Goal: Task Accomplishment & Management: Use online tool/utility

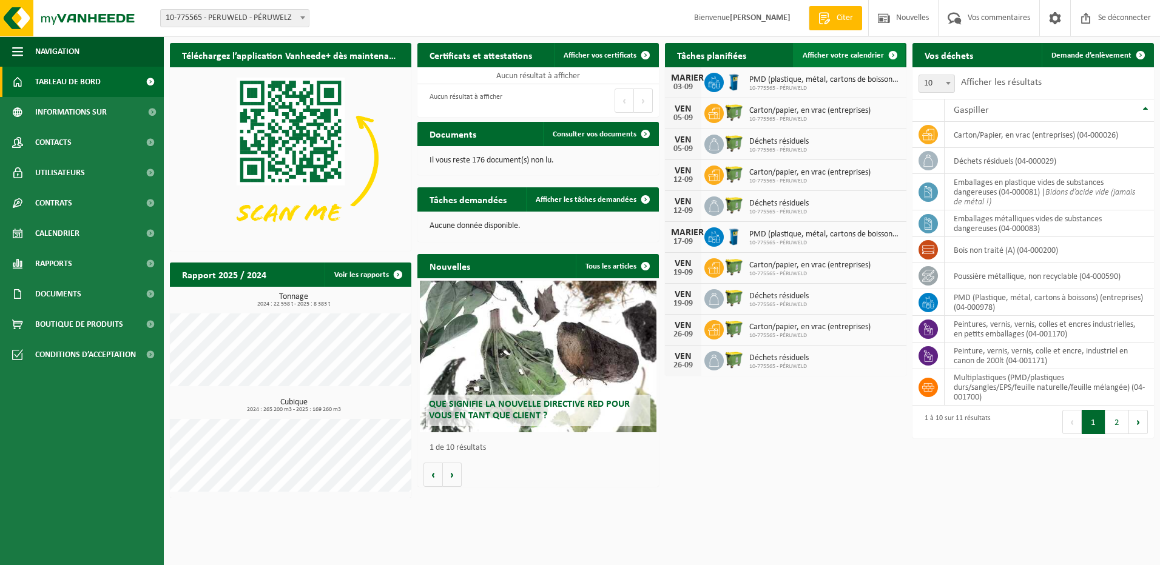
click at [853, 56] on span "Afficher votre calendrier" at bounding box center [842, 56] width 81 height 8
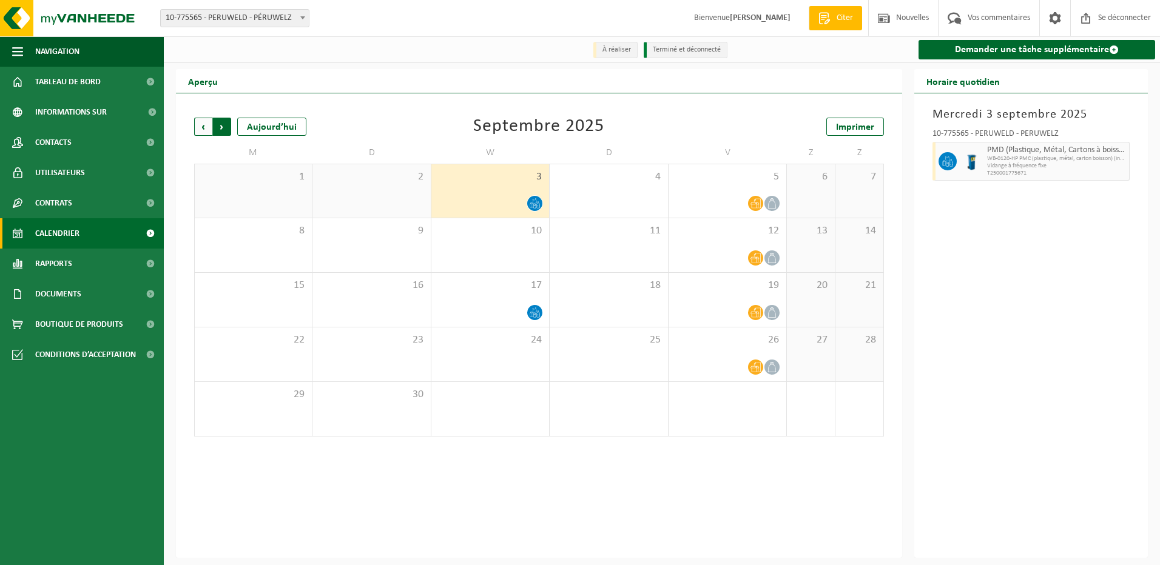
click at [200, 130] on span "Précédent" at bounding box center [203, 127] width 18 height 18
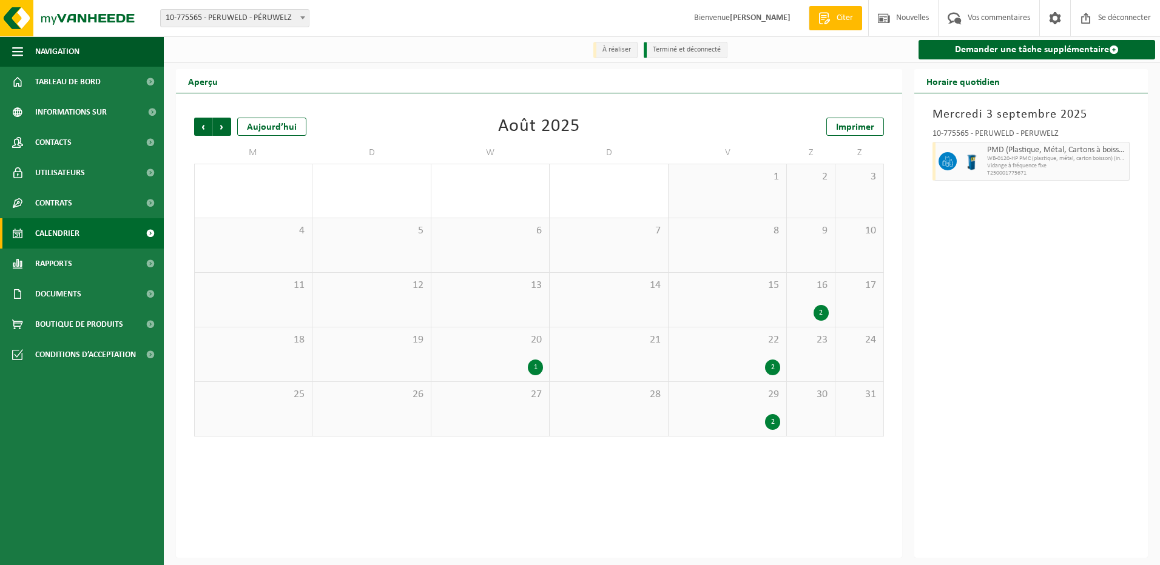
click at [535, 367] on div "1" at bounding box center [535, 368] width 15 height 16
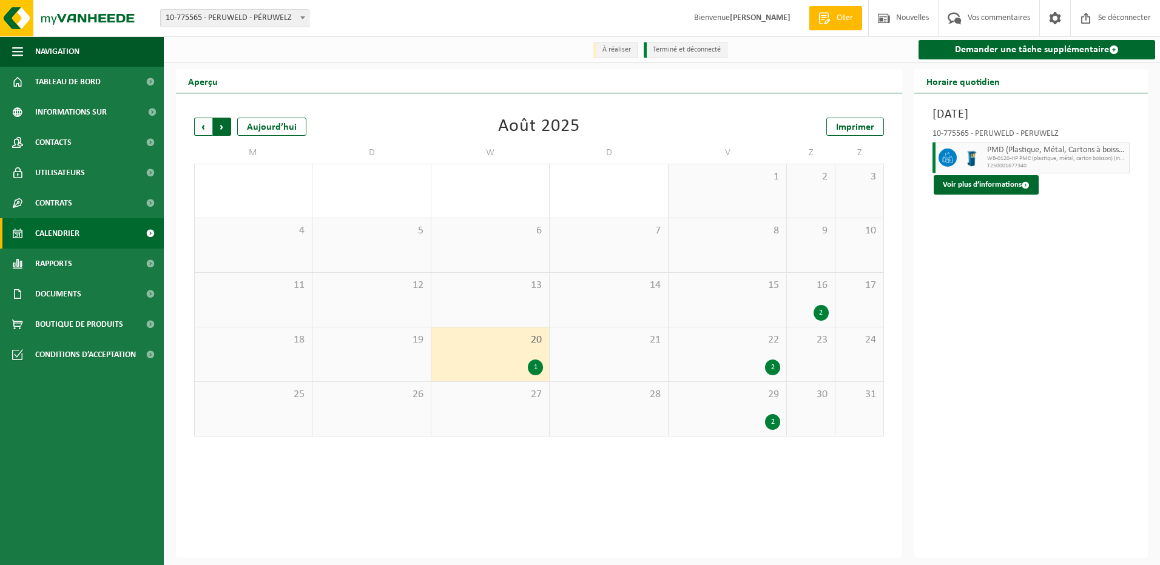
click at [201, 129] on span "Précédent" at bounding box center [203, 127] width 18 height 18
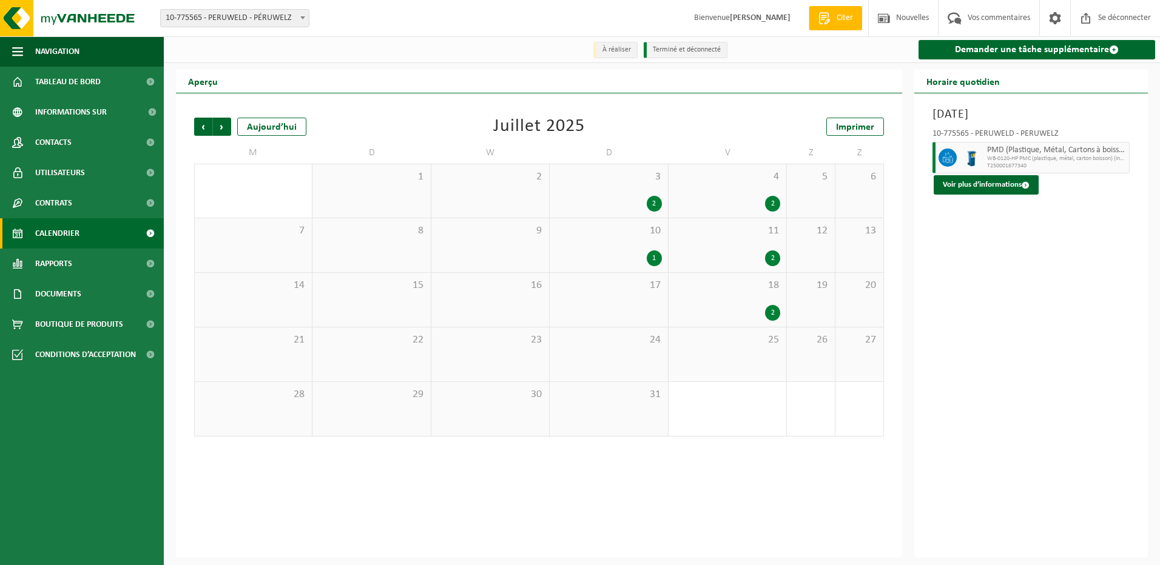
click at [201, 129] on span "Précédent" at bounding box center [203, 127] width 18 height 18
click at [534, 258] on div "2" at bounding box center [535, 258] width 15 height 16
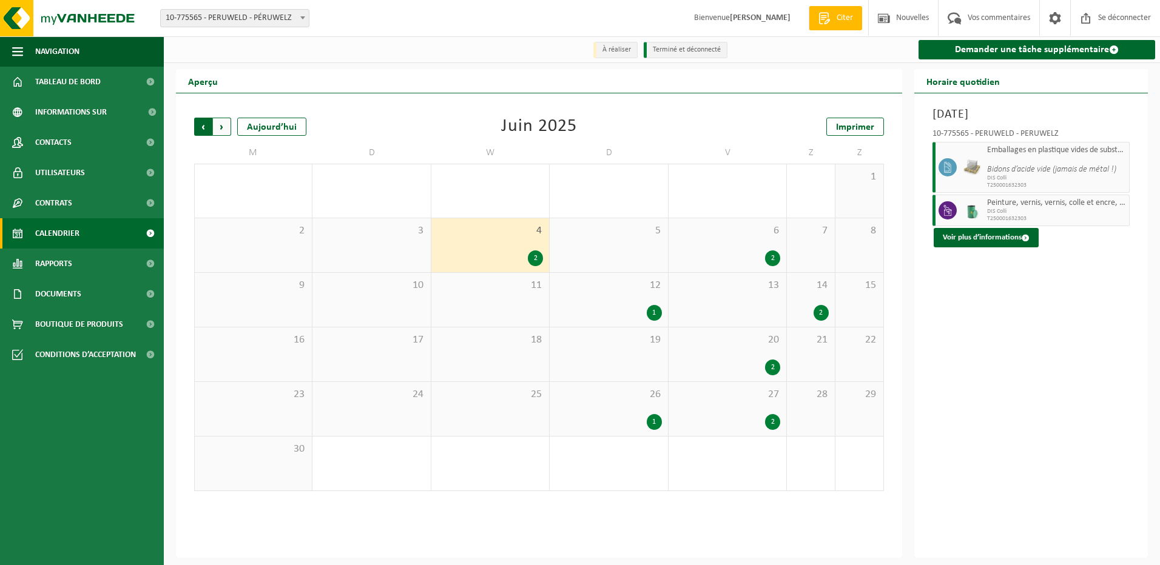
click at [220, 125] on span "Prochain" at bounding box center [222, 127] width 18 height 18
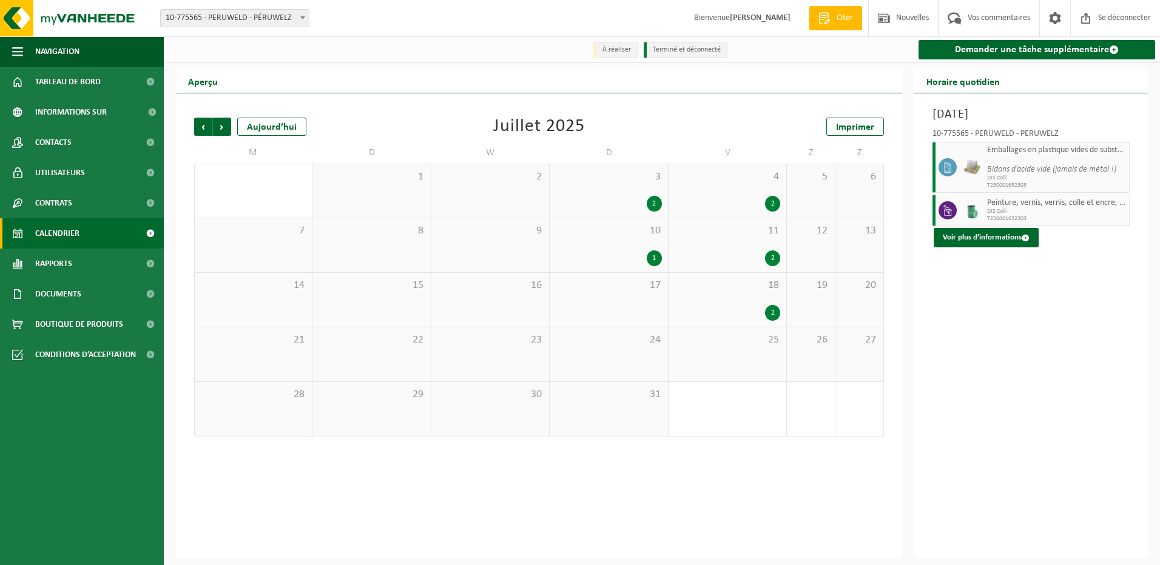
click at [220, 125] on span "Prochain" at bounding box center [222, 127] width 18 height 18
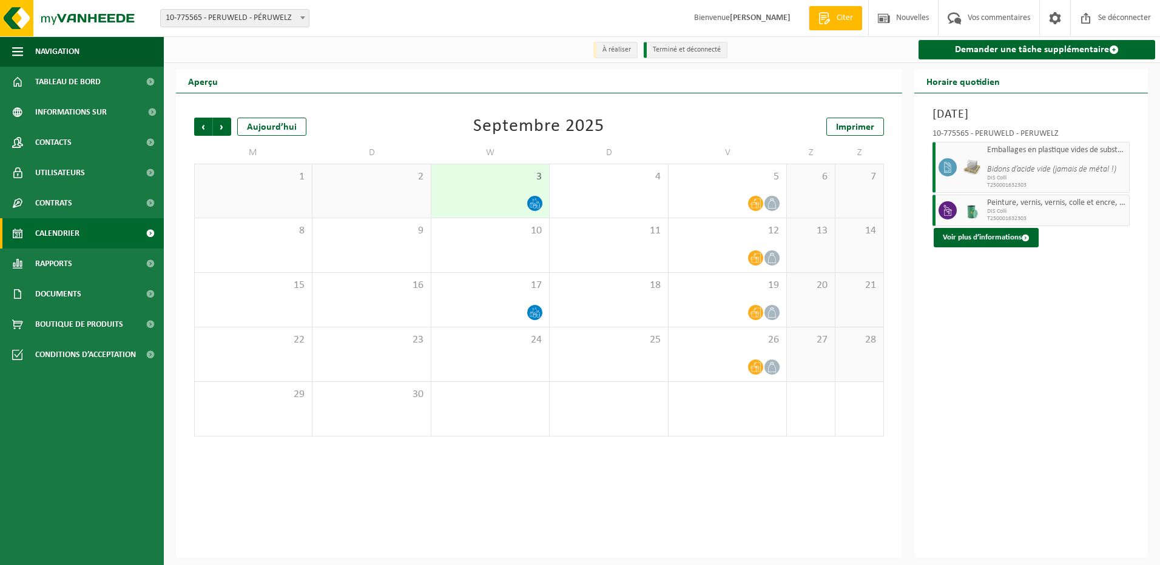
click at [378, 116] on div "Précédent Prochain Aujourd’hui Septembre 2025 Imprimer M D W D V Z Z 1 2 3 4 5 …" at bounding box center [539, 277] width 702 height 343
click at [1056, 49] on font "Demander une tâche supplémentaire" at bounding box center [1032, 50] width 154 height 10
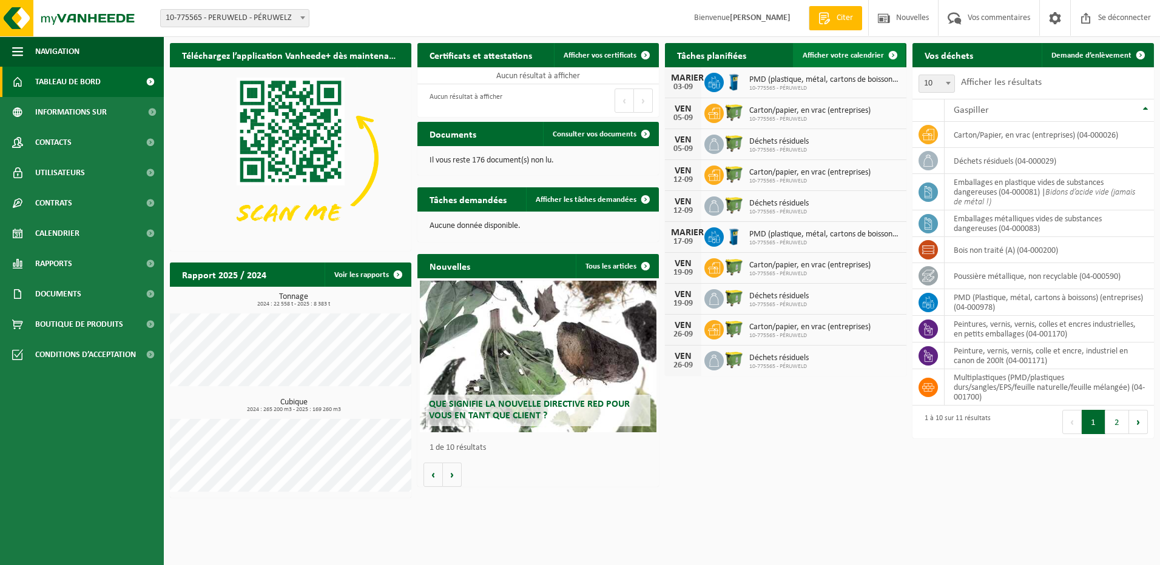
click at [856, 53] on span "Afficher votre calendrier" at bounding box center [842, 56] width 81 height 8
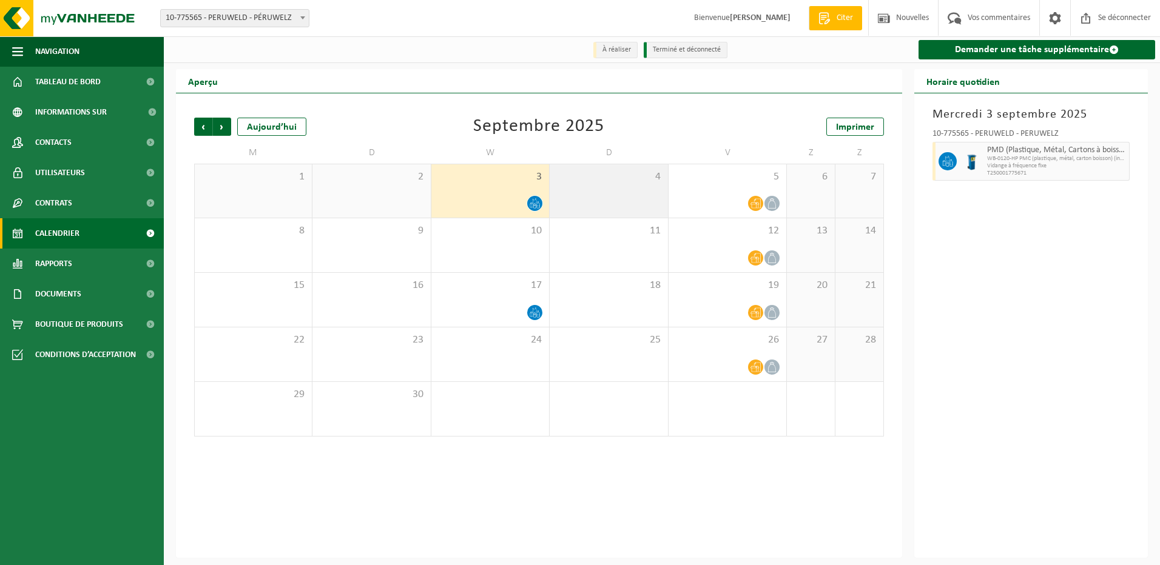
click at [614, 190] on div "4" at bounding box center [608, 190] width 118 height 53
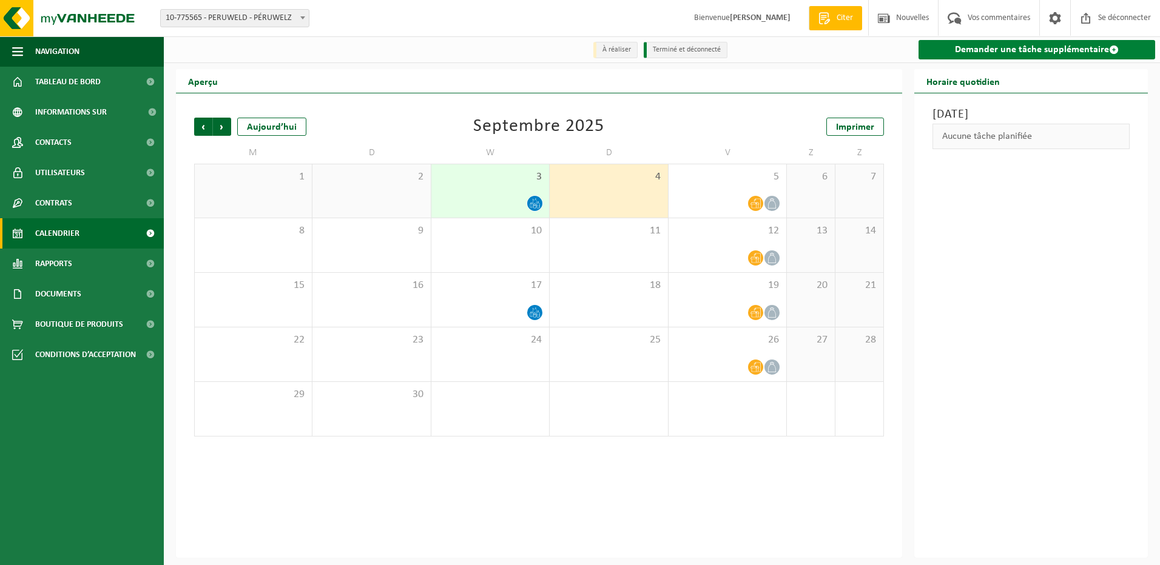
click at [979, 47] on font "Demander une tâche supplémentaire" at bounding box center [1032, 50] width 154 height 10
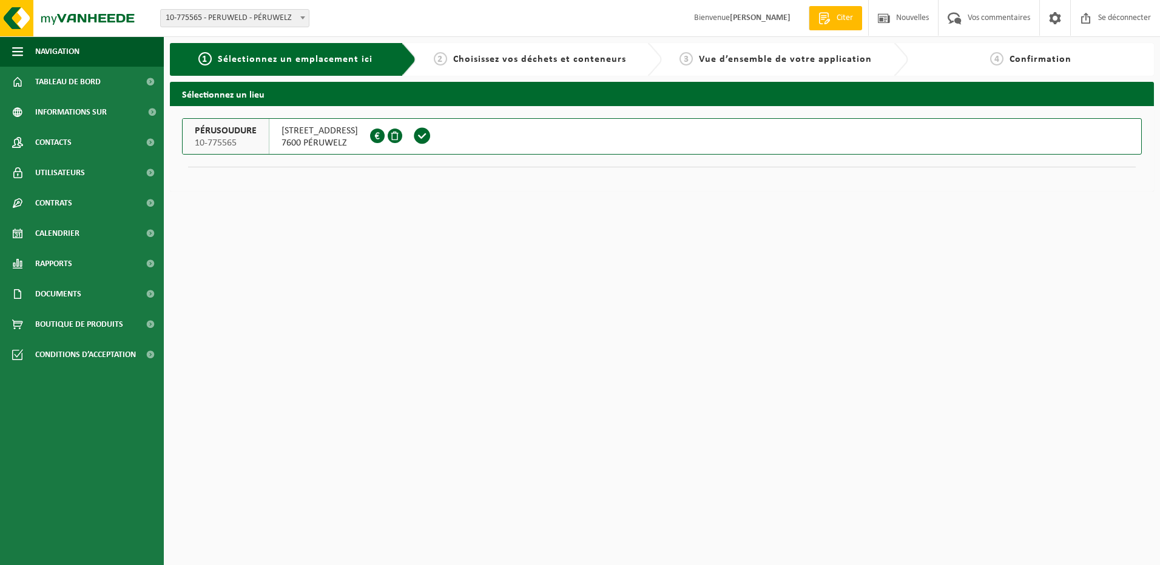
click at [474, 59] on span "Choisissez vos déchets et conteneurs" at bounding box center [539, 60] width 173 height 10
click at [431, 137] on span at bounding box center [422, 136] width 18 height 18
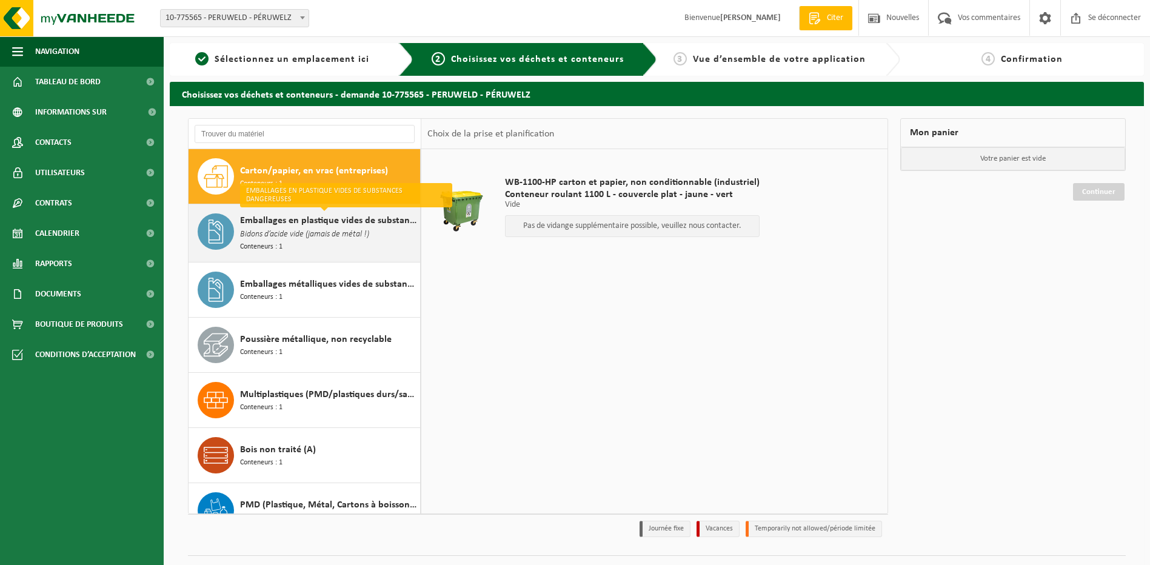
click at [343, 224] on span "Emballages en plastique vides de substances dangereuses" at bounding box center [328, 220] width 177 height 15
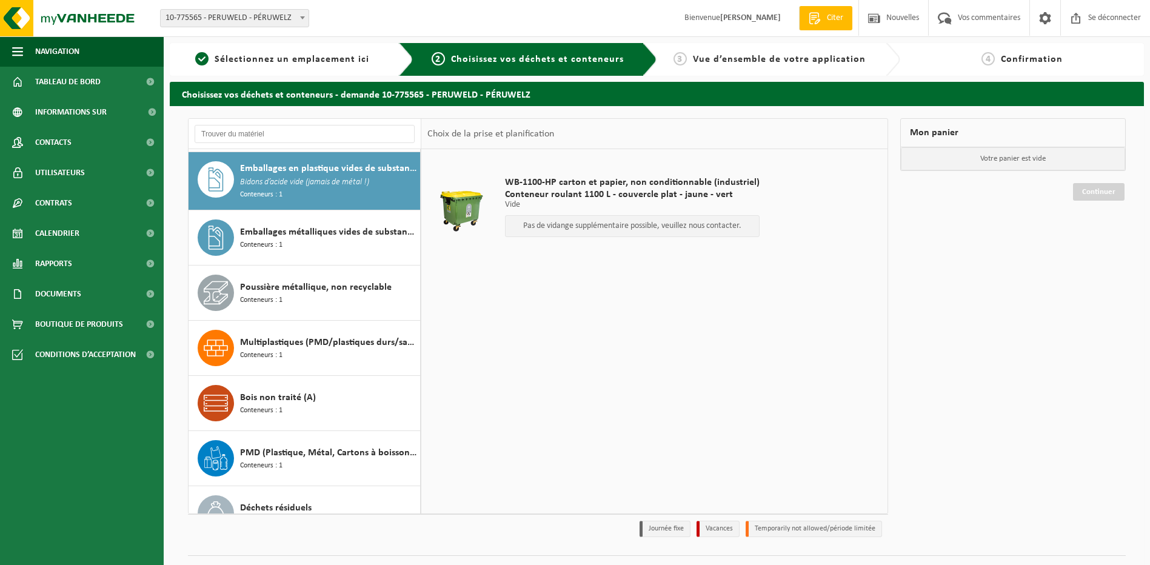
scroll to position [55, 0]
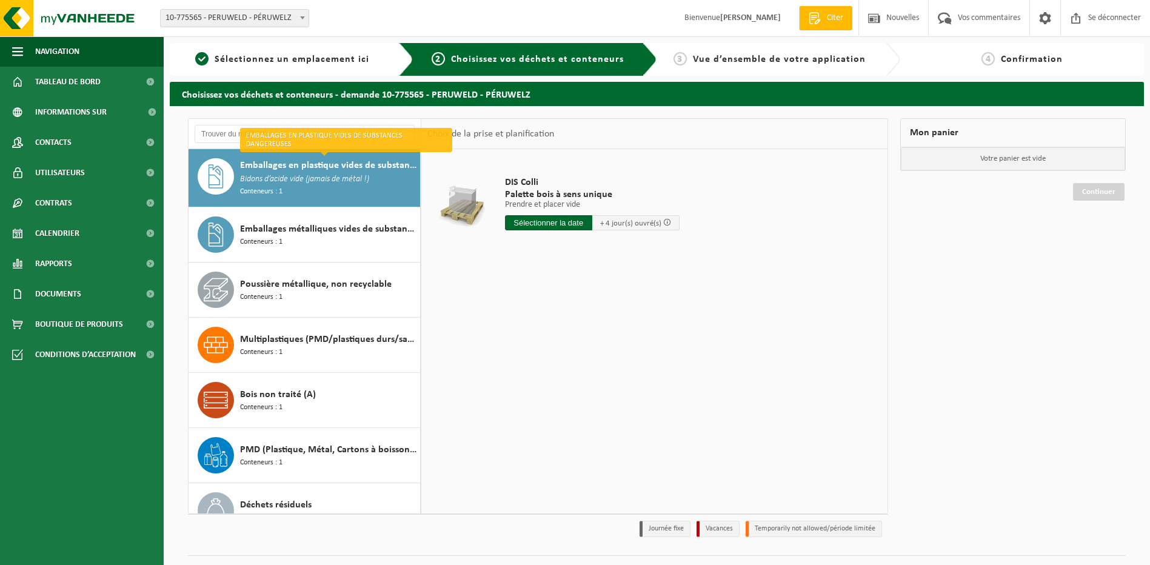
click at [560, 222] on input "text" at bounding box center [548, 222] width 87 height 15
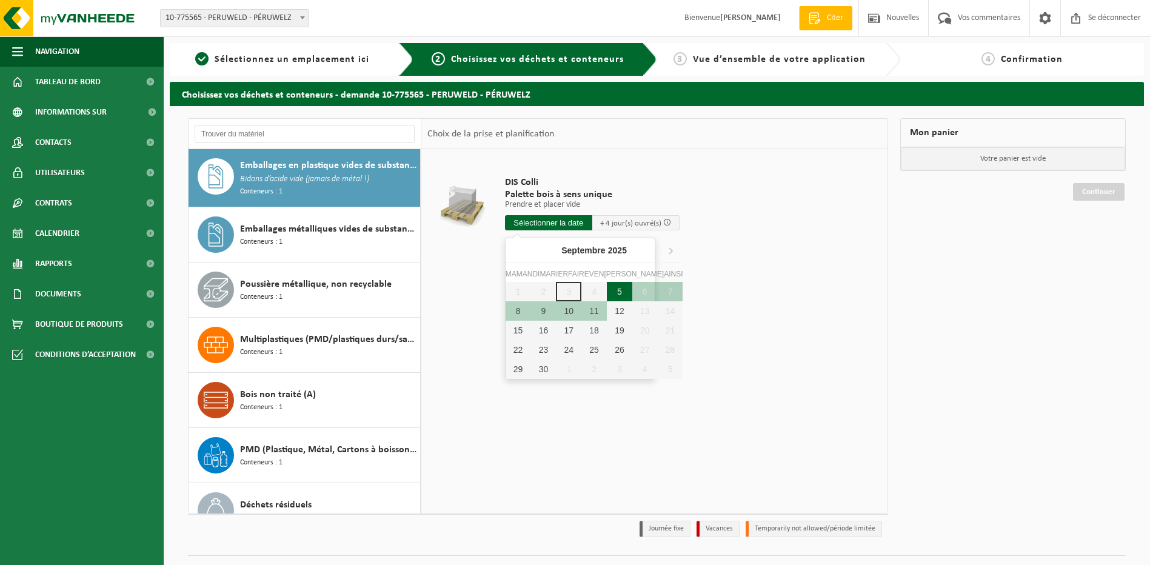
click at [607, 289] on div "5" at bounding box center [619, 291] width 25 height 19
type input "Van 2025-09-05"
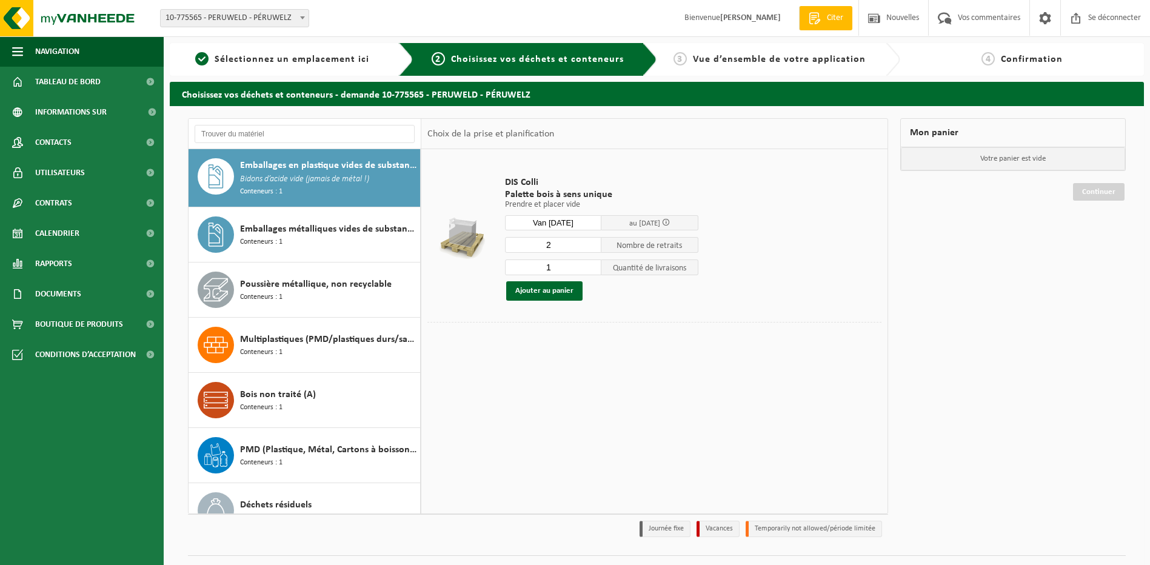
click at [592, 269] on input "1" at bounding box center [553, 268] width 97 height 16
type input "0"
click at [592, 269] on input "0" at bounding box center [553, 268] width 97 height 16
click at [542, 289] on button "Ajouter au panier" at bounding box center [544, 290] width 76 height 19
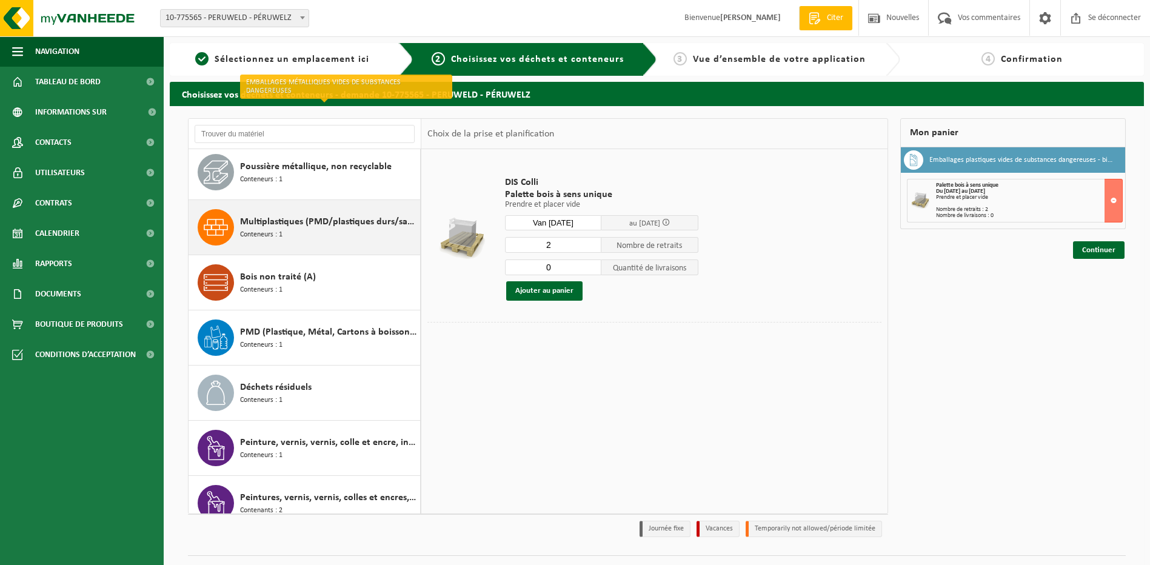
scroll to position [188, 0]
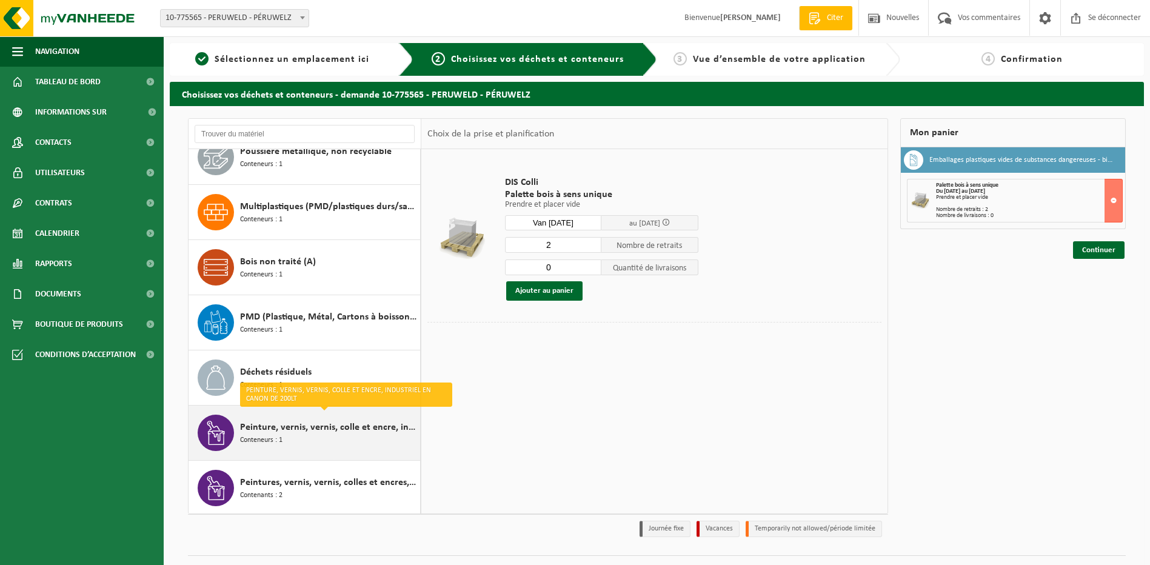
click at [309, 424] on span "Peinture, vernis, vernis, colle et encre, industriel en canon de 200lt" at bounding box center [328, 427] width 177 height 15
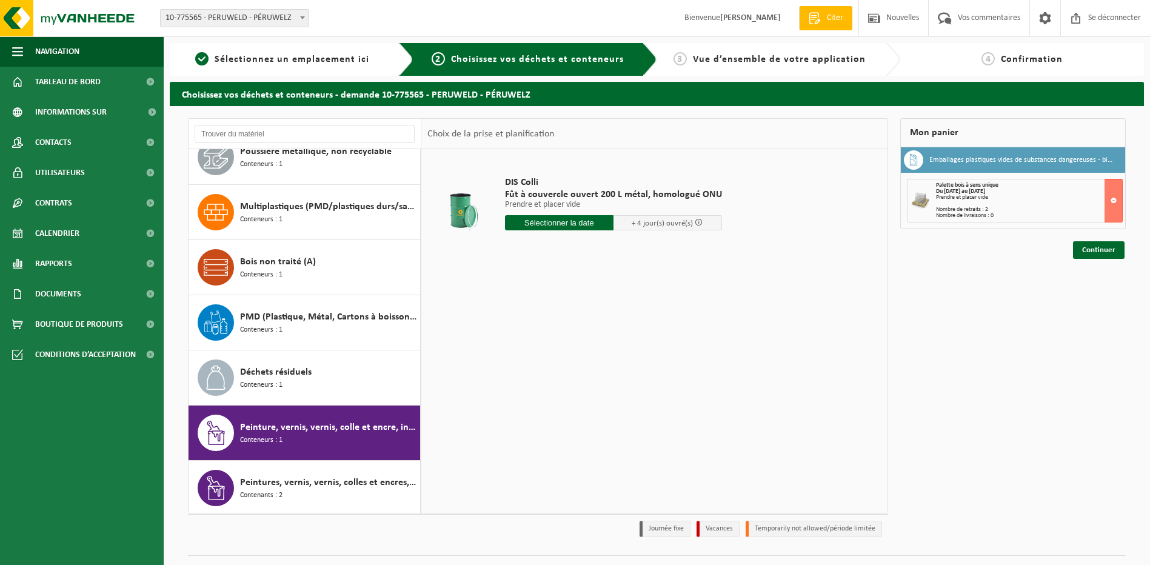
click at [585, 221] on input "text" at bounding box center [559, 222] width 109 height 15
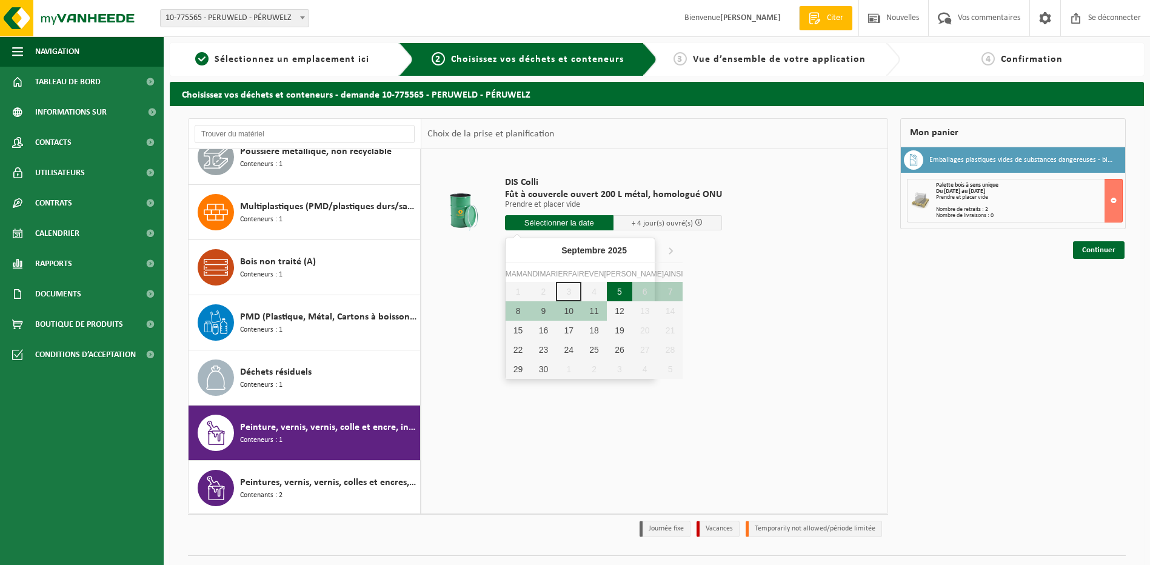
click at [607, 290] on div "5" at bounding box center [619, 291] width 25 height 19
type input "Van 2025-09-05"
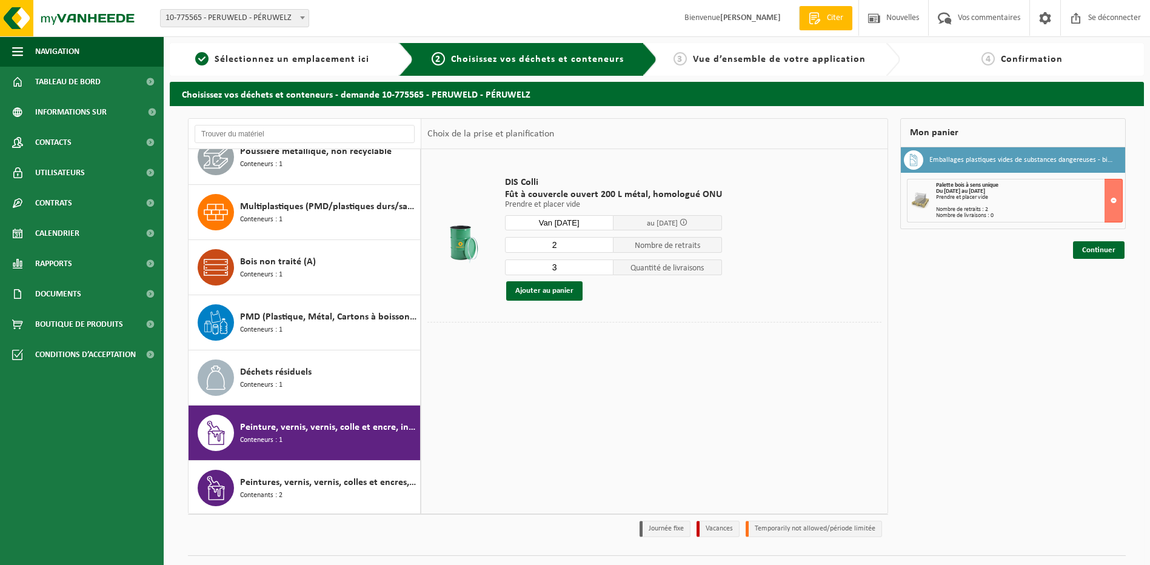
click at [599, 247] on input "2" at bounding box center [559, 245] width 109 height 16
type input "1"
click at [599, 247] on input "1" at bounding box center [559, 245] width 109 height 16
click at [601, 267] on input "2" at bounding box center [559, 268] width 109 height 16
type input "1"
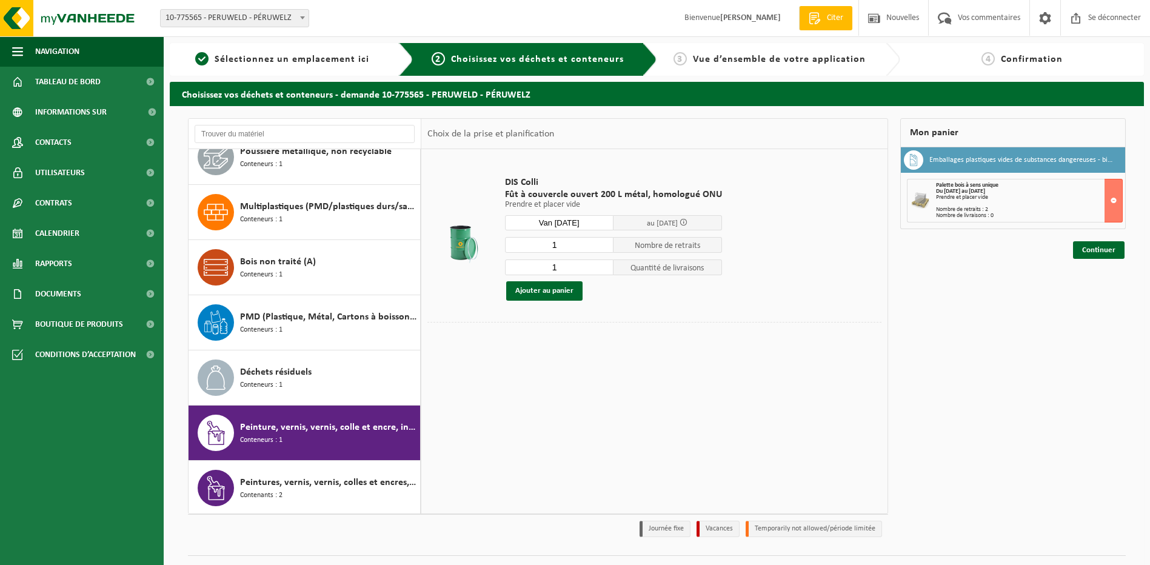
click at [601, 267] on input "1" at bounding box center [559, 268] width 109 height 16
click at [542, 288] on button "Ajouter au panier" at bounding box center [544, 290] width 76 height 19
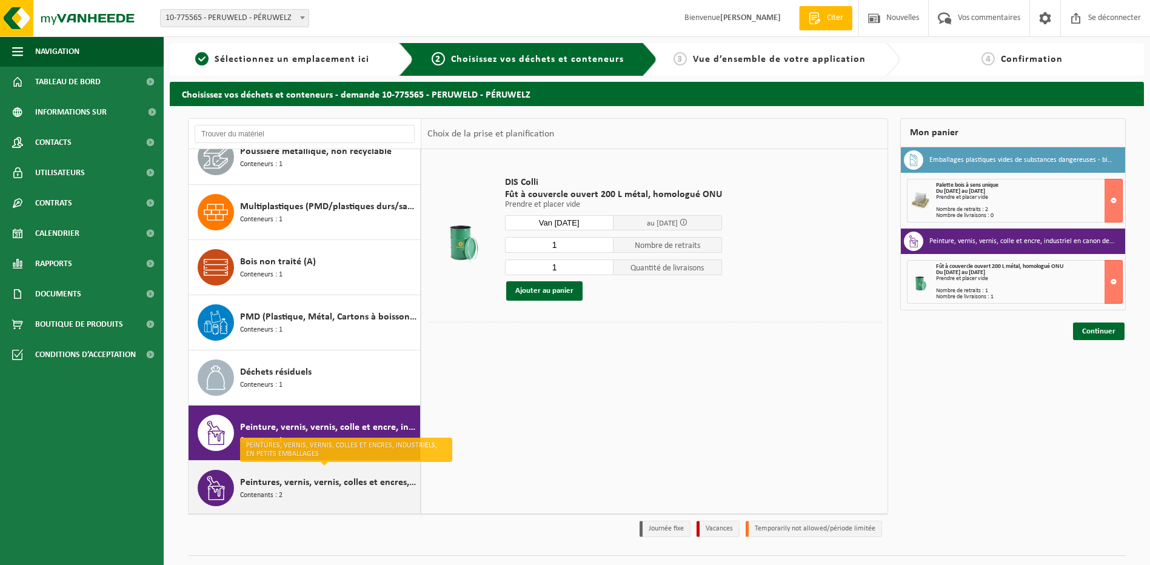
click at [294, 482] on span "Peintures, vernis, vernis, colles et encres, industriels, en petits emballages" at bounding box center [328, 482] width 177 height 15
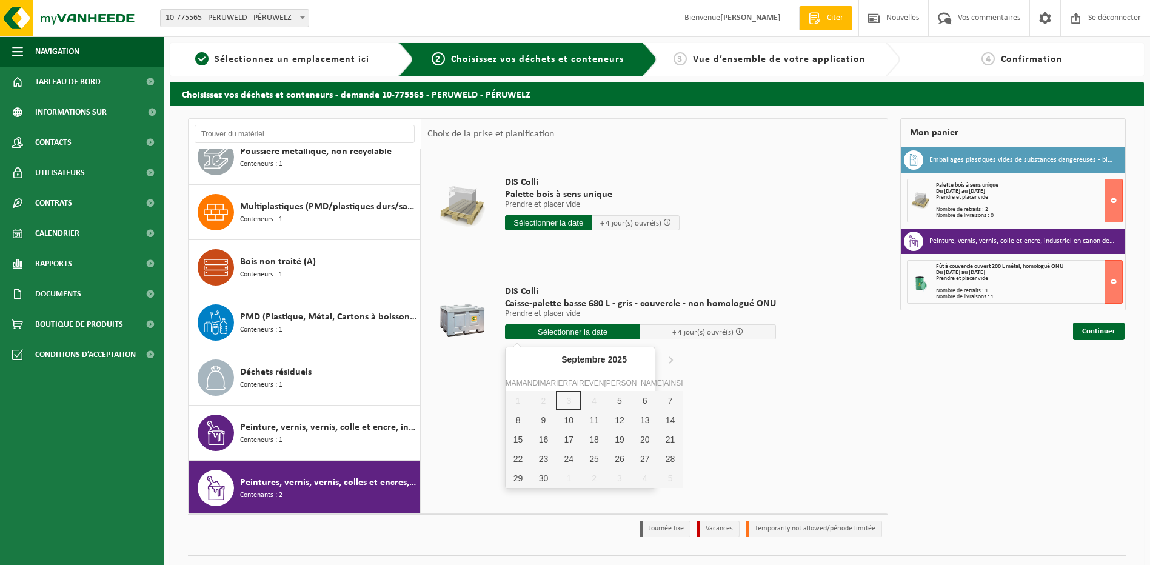
click at [576, 332] on input "text" at bounding box center [573, 331] width 136 height 15
click at [607, 402] on div "5" at bounding box center [619, 400] width 25 height 19
type input "Van 2025-09-05"
type input "2025-09-05"
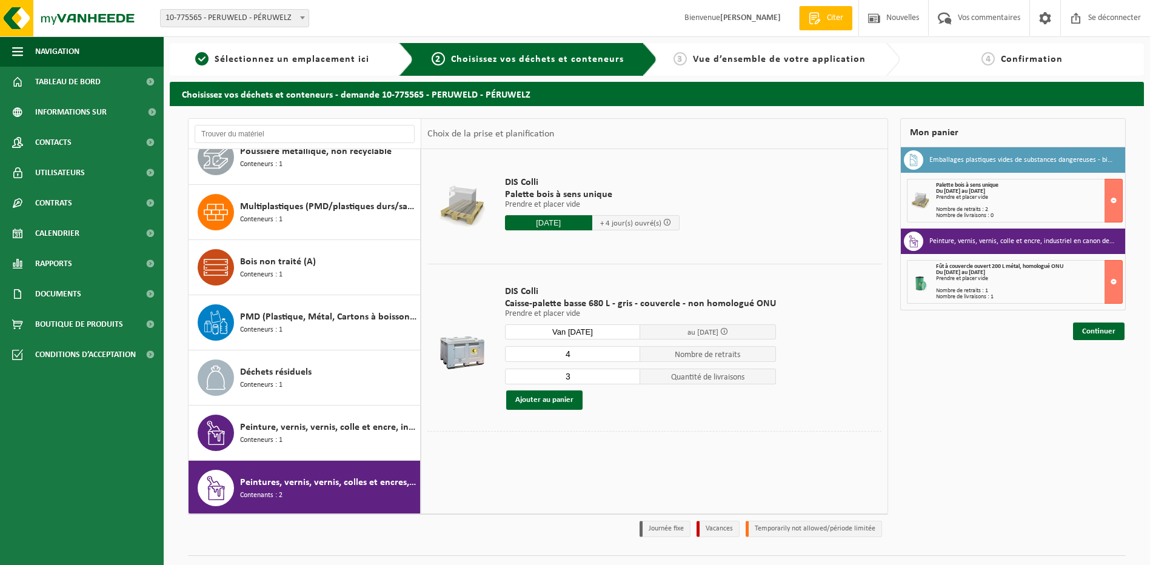
click at [628, 351] on input "4" at bounding box center [573, 354] width 136 height 16
click at [628, 351] on input "5" at bounding box center [573, 354] width 136 height 16
click at [628, 357] on input "4" at bounding box center [573, 354] width 136 height 16
click at [628, 357] on input "3" at bounding box center [573, 354] width 136 height 16
click at [628, 357] on input "2" at bounding box center [573, 354] width 136 height 16
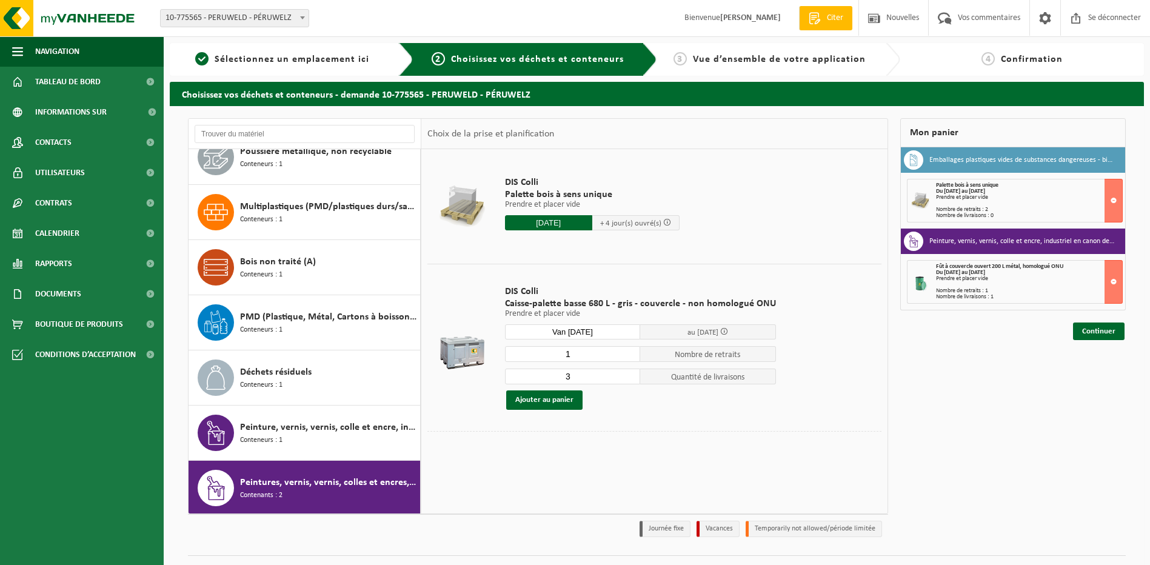
click at [628, 357] on input "1" at bounding box center [573, 354] width 136 height 16
click at [628, 357] on input "0" at bounding box center [573, 354] width 136 height 16
type input "1"
click at [628, 351] on input "1" at bounding box center [573, 354] width 136 height 16
click at [628, 377] on input "2" at bounding box center [573, 377] width 136 height 16
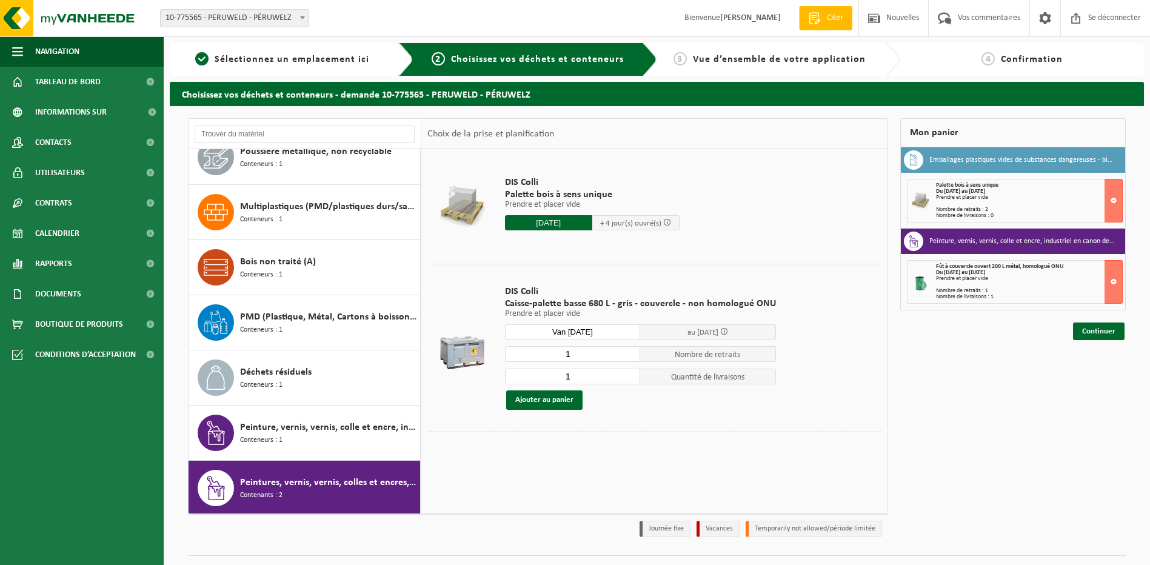
type input "1"
click at [628, 377] on input "1" at bounding box center [573, 377] width 136 height 16
click at [553, 398] on button "Ajouter au panier" at bounding box center [544, 400] width 76 height 19
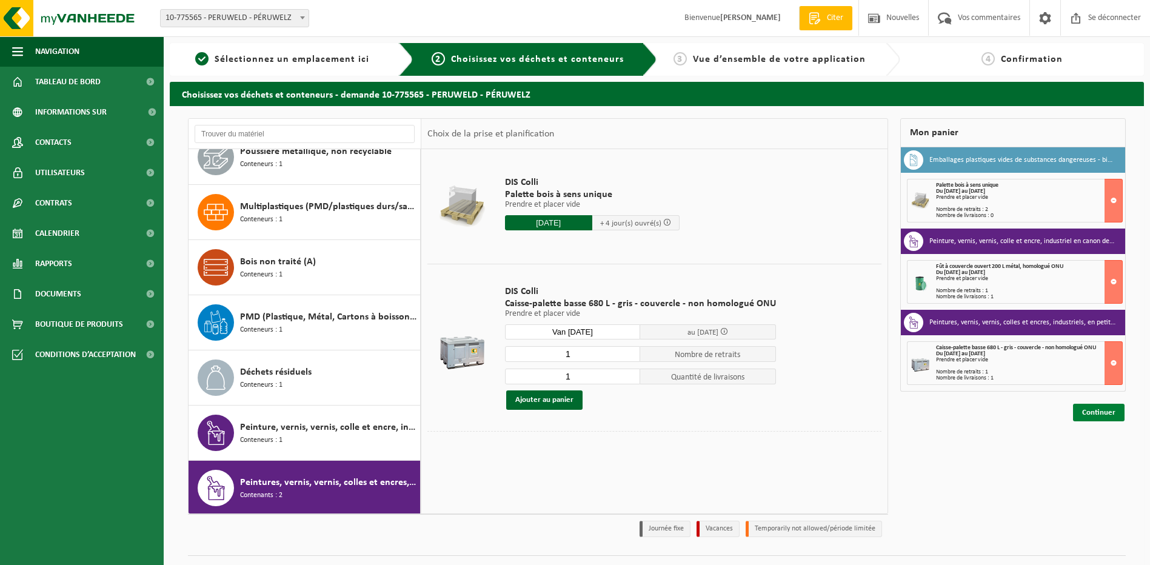
click at [1089, 413] on link "Continuer" at bounding box center [1099, 413] width 52 height 18
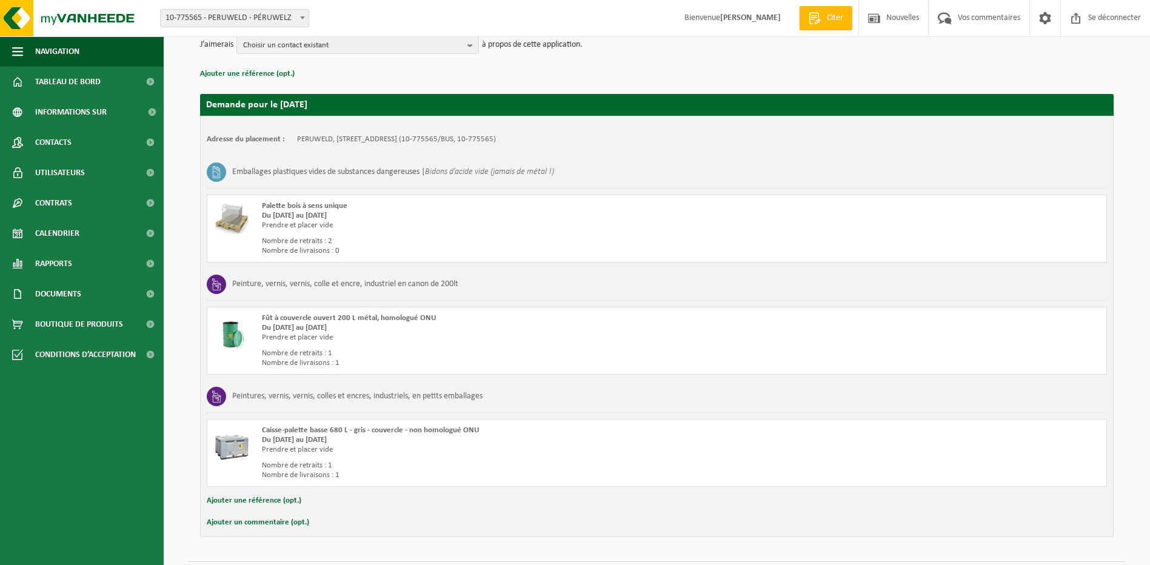
scroll to position [189, 0]
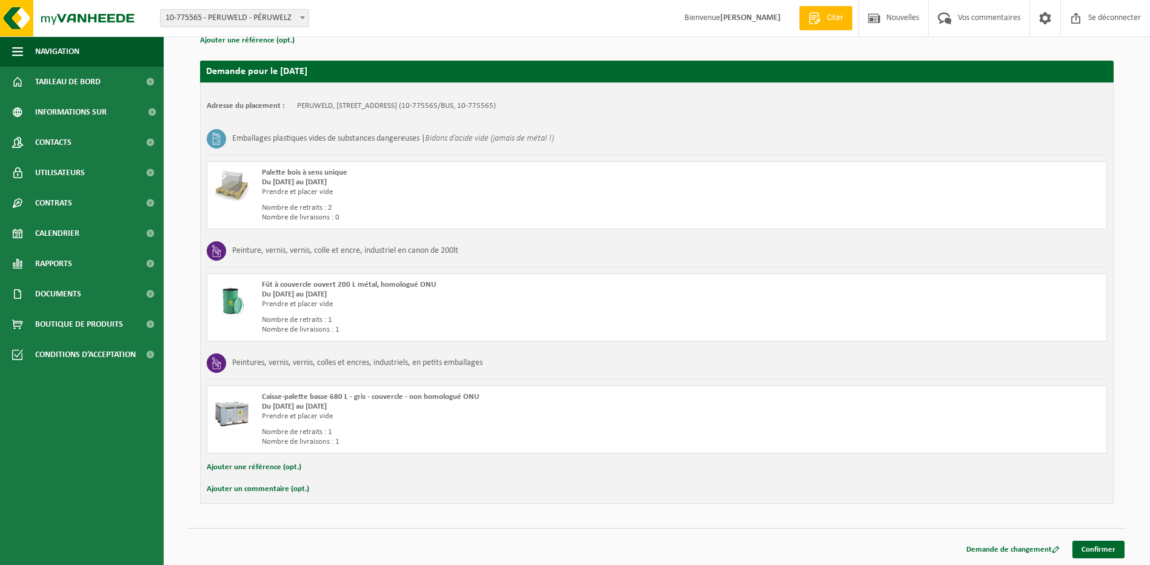
click at [264, 467] on button "Ajouter une référence (opt.)" at bounding box center [254, 468] width 95 height 16
click at [319, 471] on input "text" at bounding box center [677, 469] width 838 height 18
type input "cfr2250222"
click at [1093, 551] on link "Confirmer" at bounding box center [1099, 552] width 52 height 18
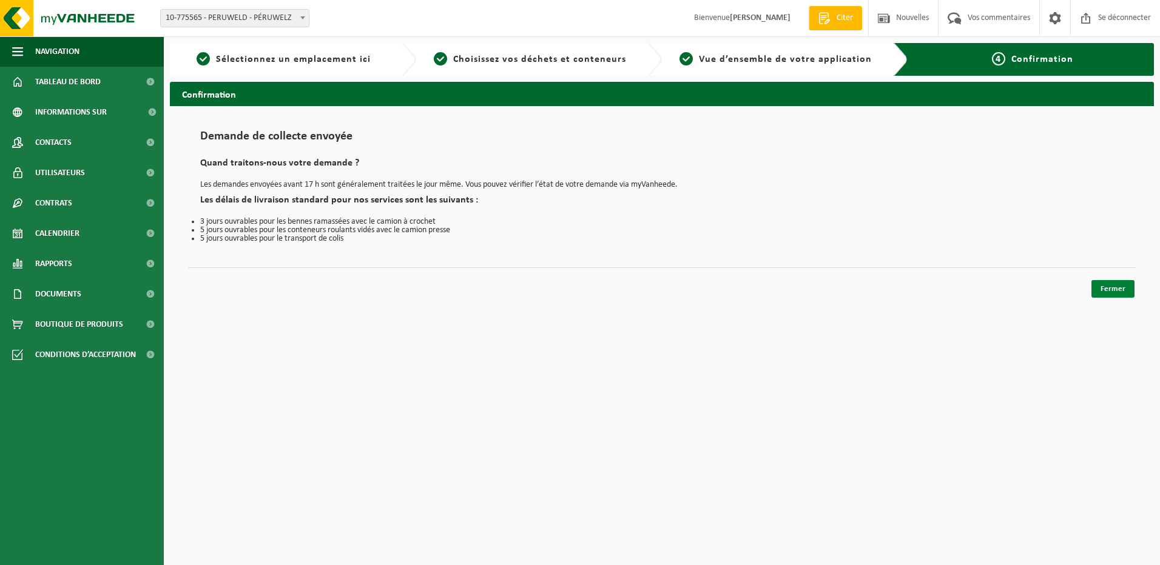
click at [1112, 287] on link "Fermer" at bounding box center [1112, 289] width 43 height 18
